Goal: Navigation & Orientation: Find specific page/section

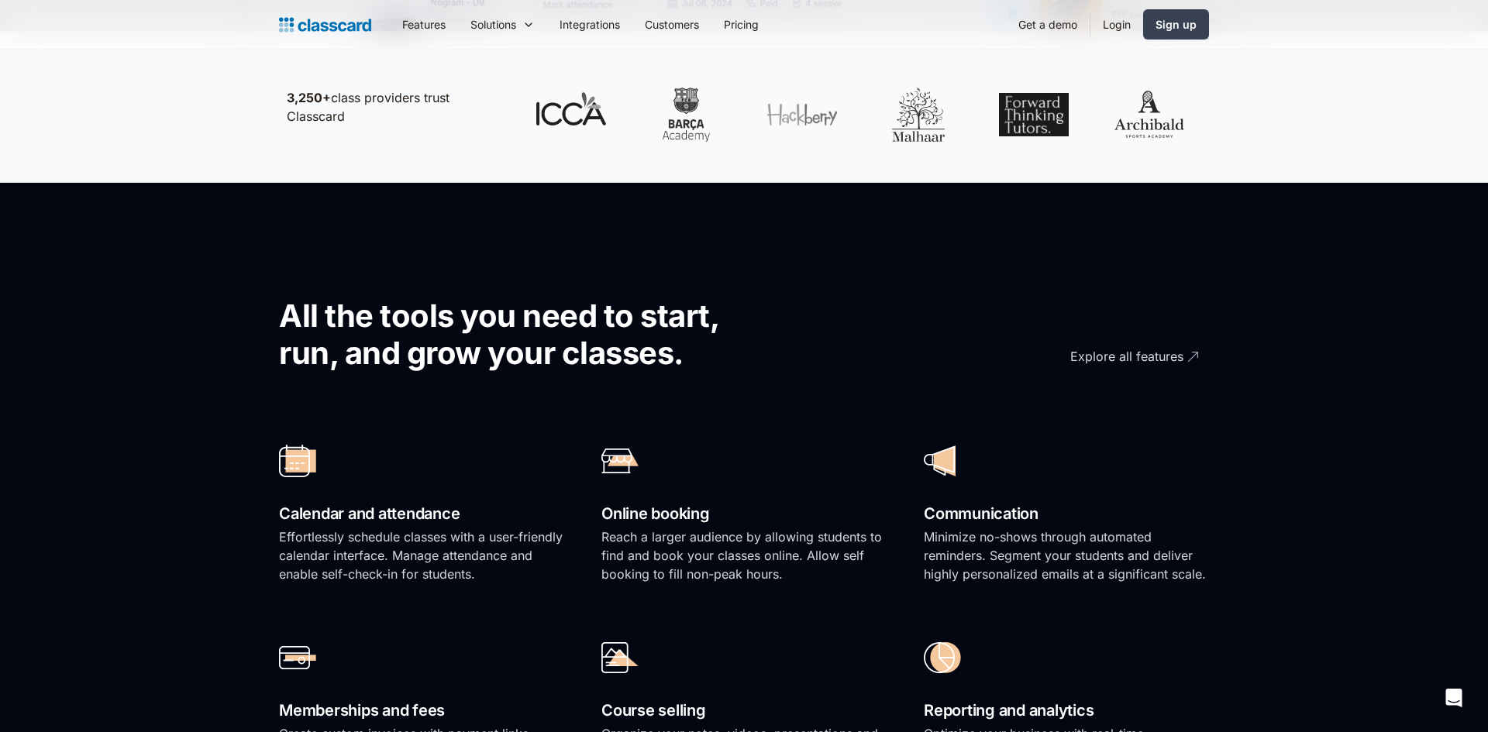
scroll to position [585, 0]
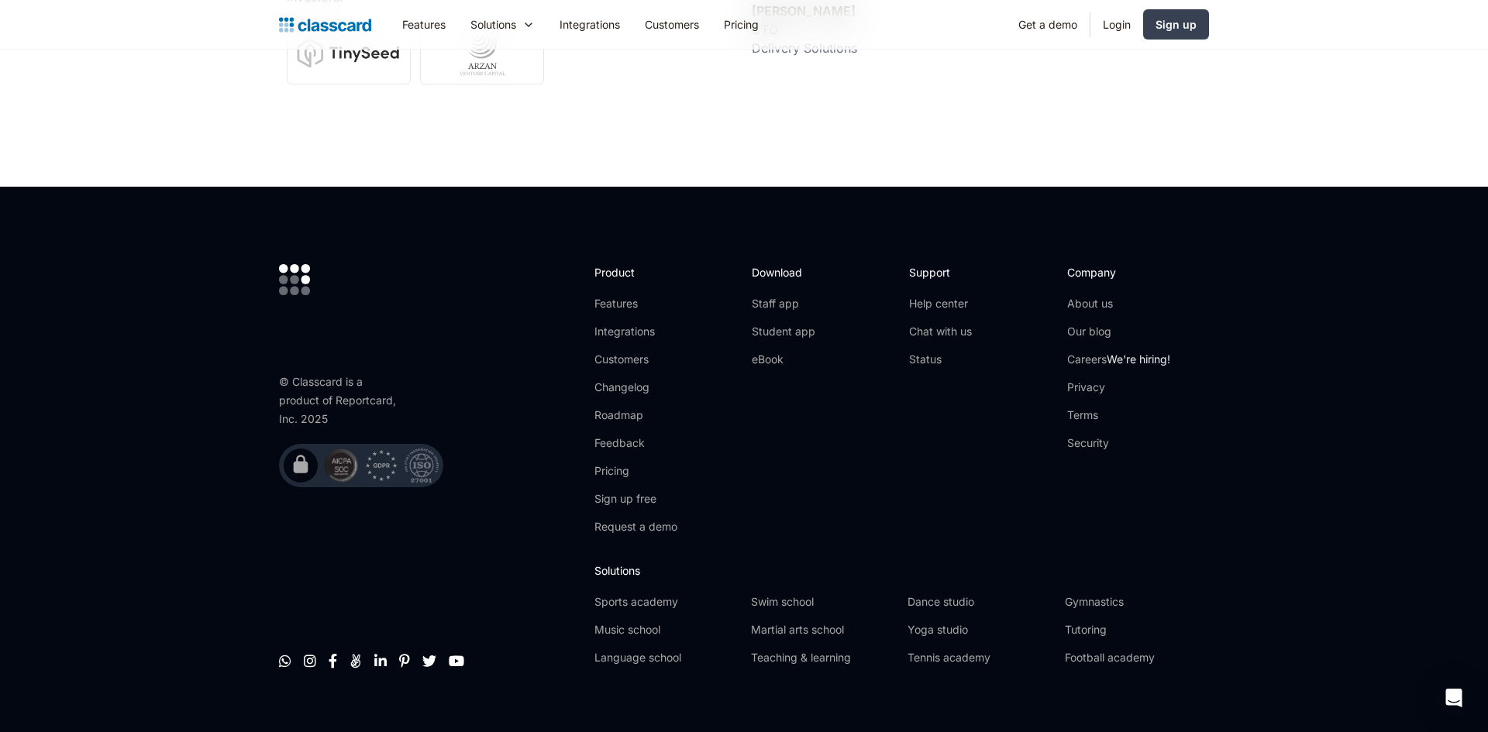
scroll to position [5480, 0]
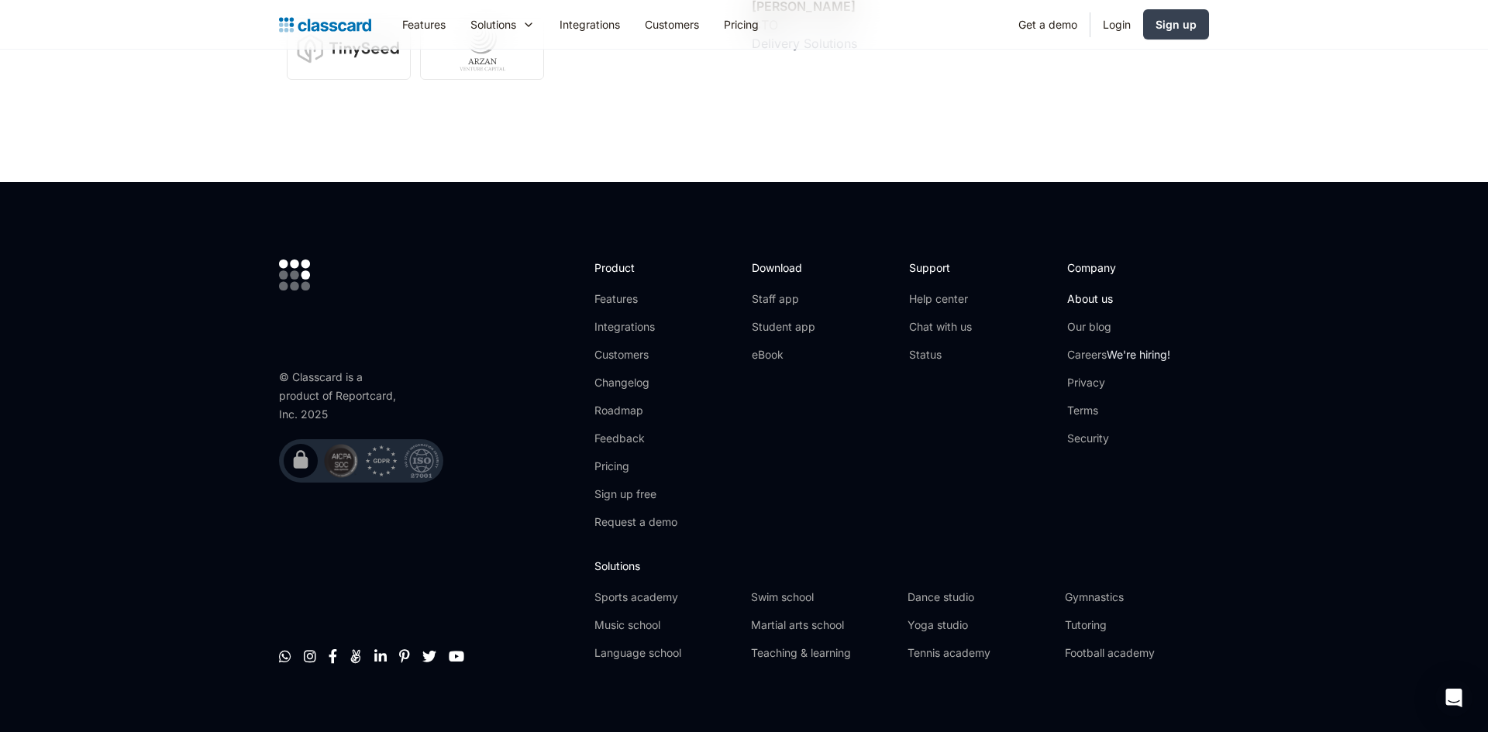
click at [1084, 291] on link "About us" at bounding box center [1118, 299] width 103 height 16
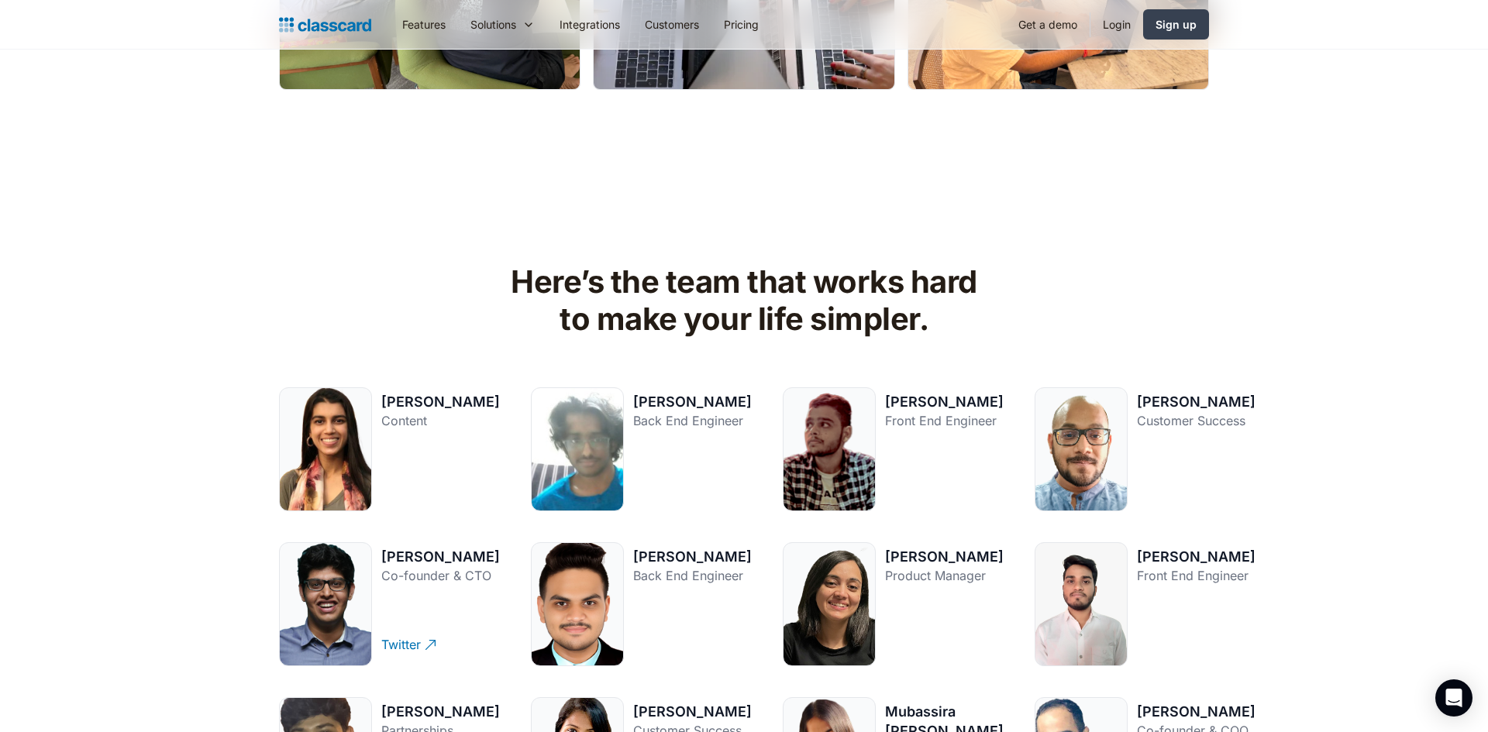
scroll to position [1432, 0]
